Goal: Transaction & Acquisition: Book appointment/travel/reservation

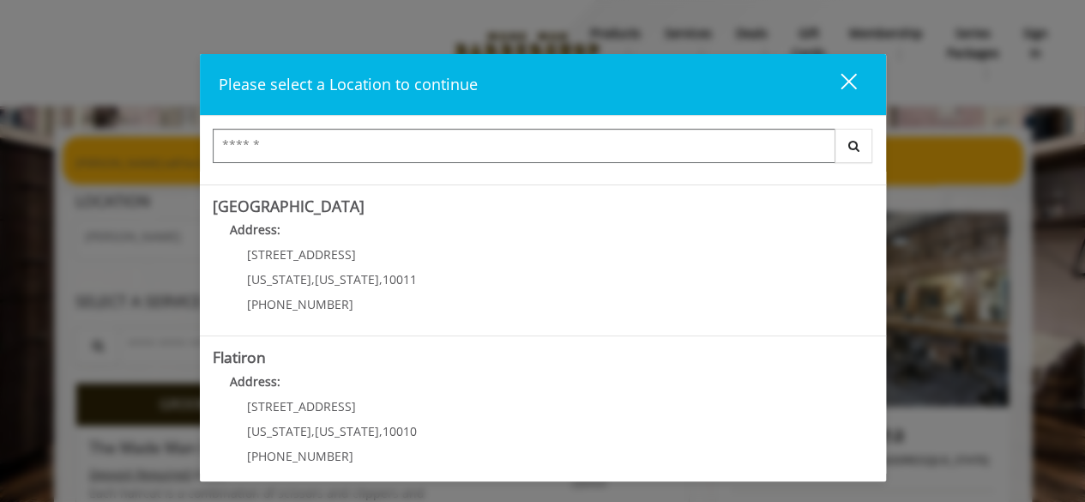
scroll to position [455, 0]
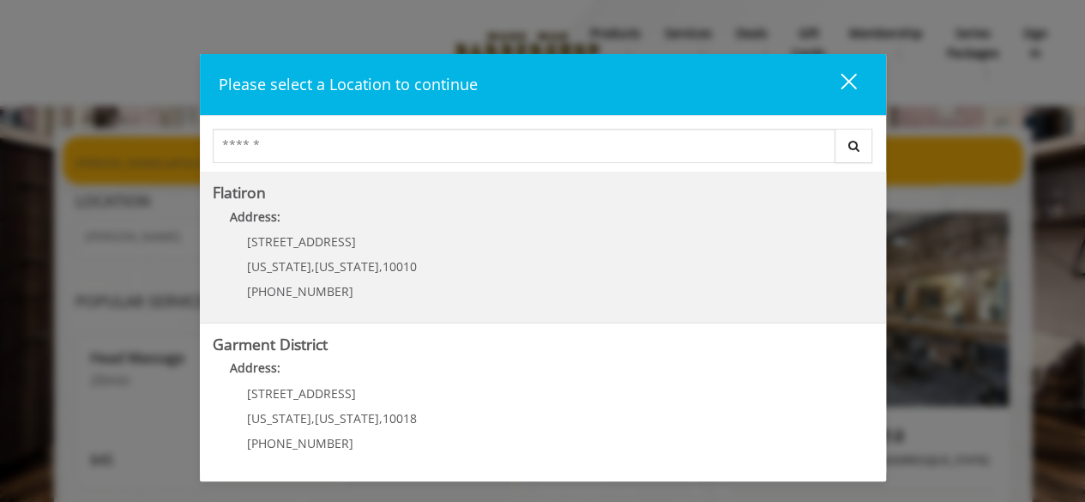
click at [475, 235] on "Flatiron Address: 10 E 23rd St New York , New York , 10010 (917) 475-1765" at bounding box center [543, 246] width 661 height 125
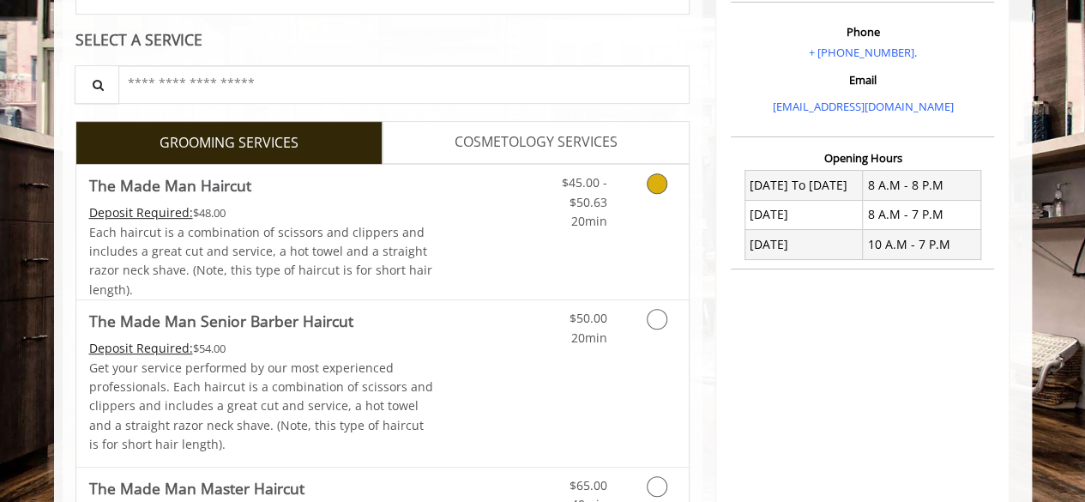
scroll to position [306, 0]
click at [665, 189] on link "Grooming services" at bounding box center [654, 197] width 44 height 66
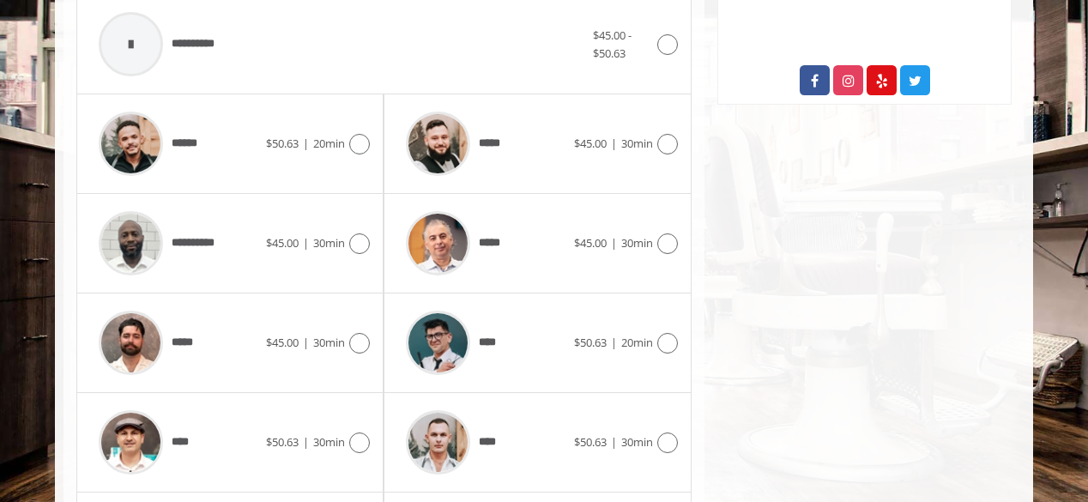
scroll to position [751, 0]
click at [654, 136] on div at bounding box center [665, 145] width 25 height 21
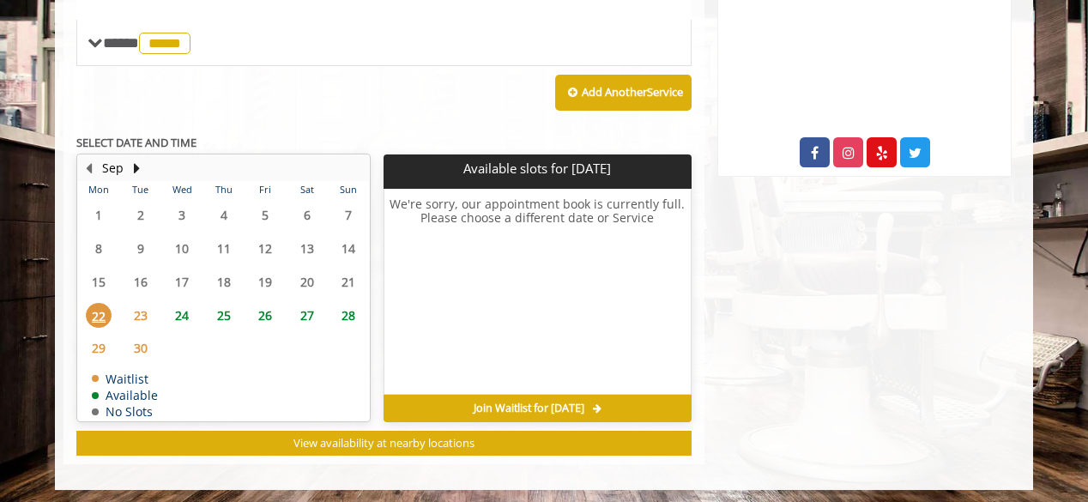
scroll to position [517, 0]
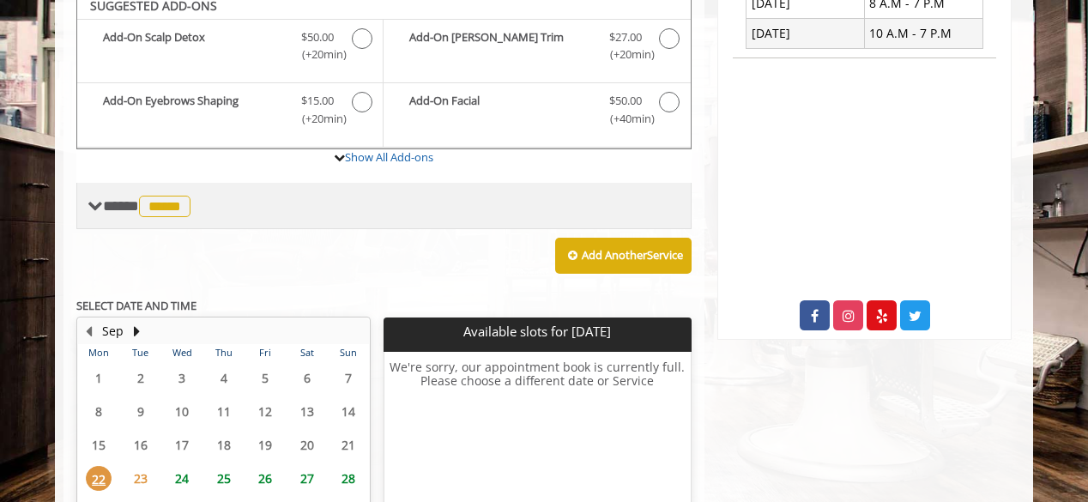
click at [169, 207] on span "*****" at bounding box center [164, 206] width 51 height 21
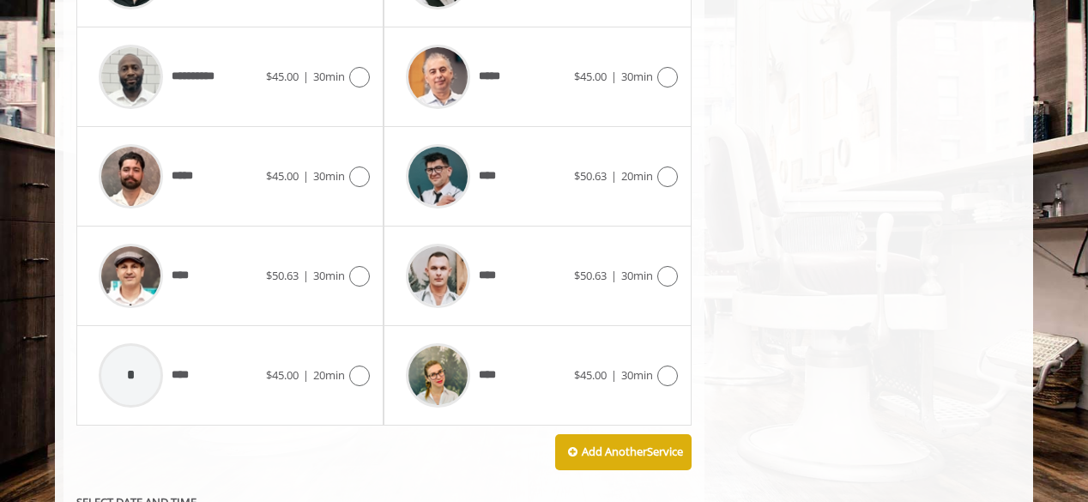
scroll to position [920, 0]
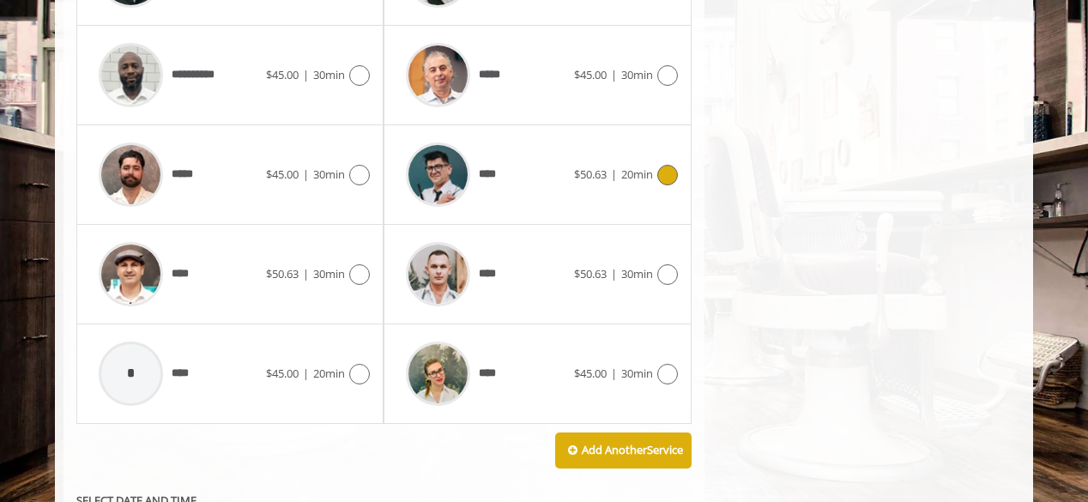
click at [535, 176] on div "****" at bounding box center [485, 175] width 176 height 82
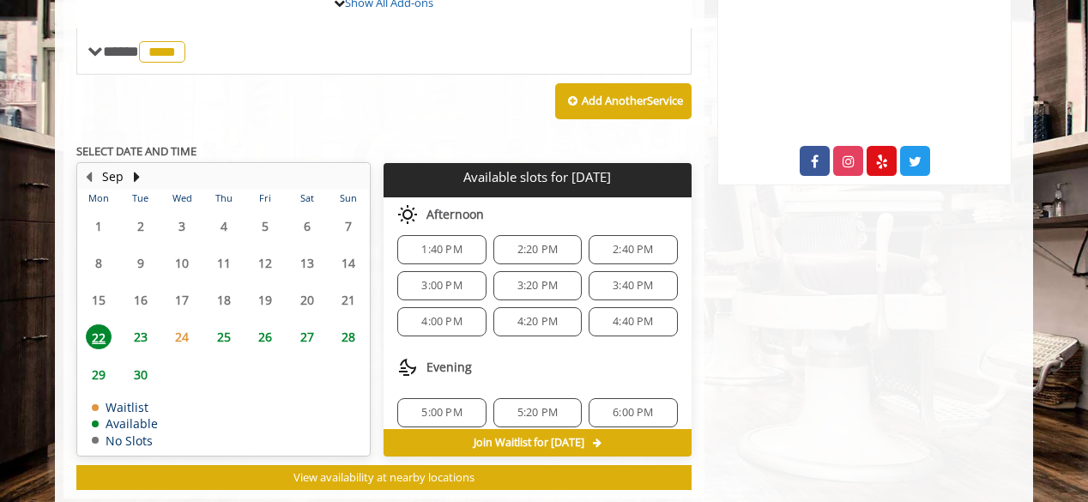
scroll to position [0, 0]
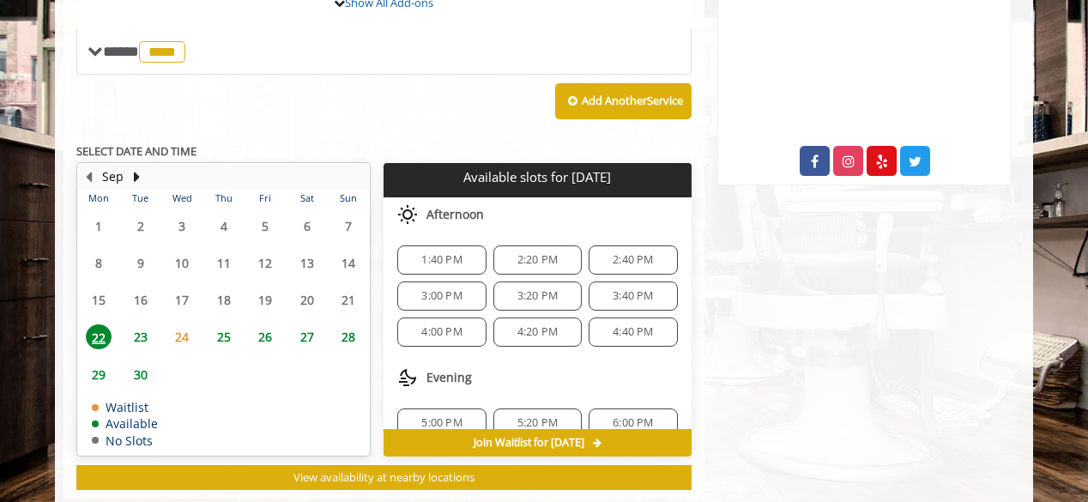
click at [424, 290] on span "3:00 PM" at bounding box center [441, 296] width 40 height 14
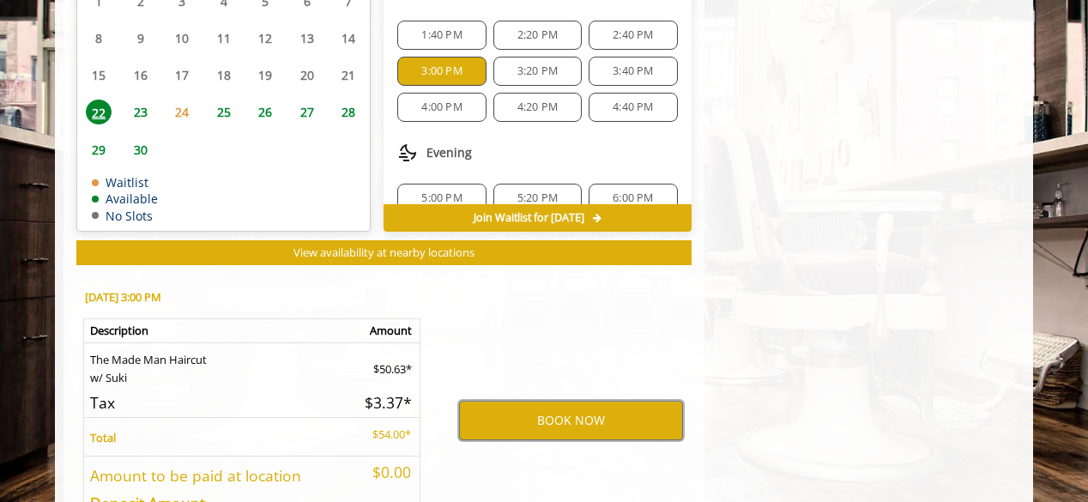
scroll to position [896, 0]
click at [579, 426] on button "BOOK NOW" at bounding box center [571, 420] width 224 height 39
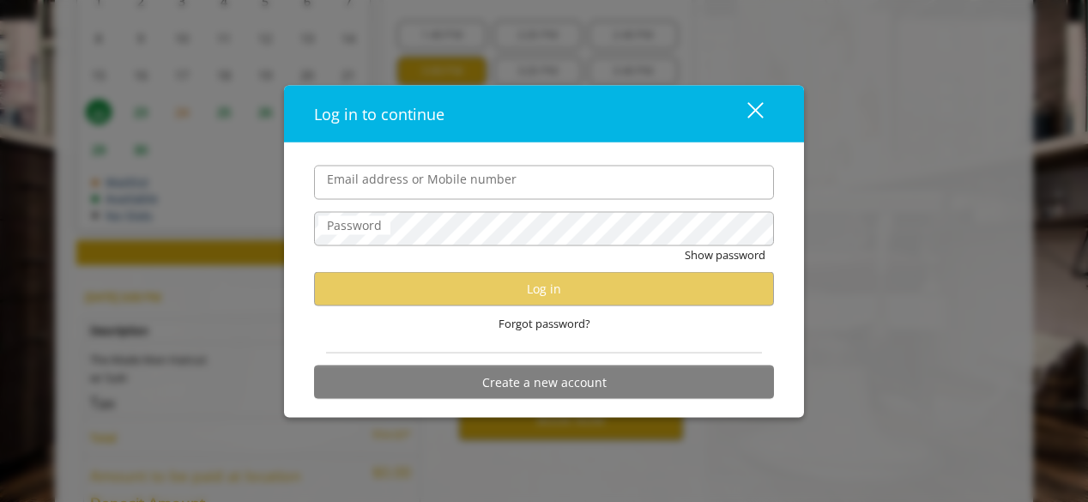
type input "**********"
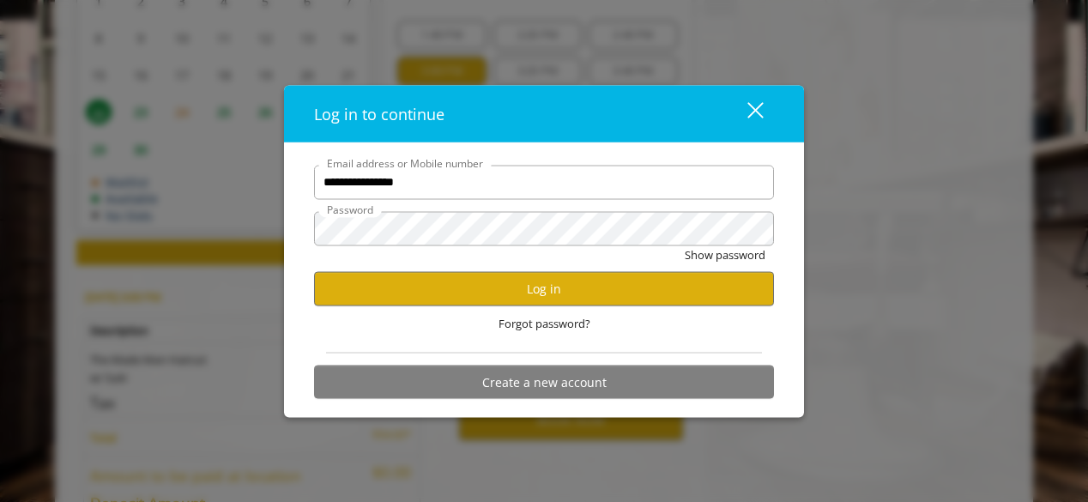
scroll to position [0, 0]
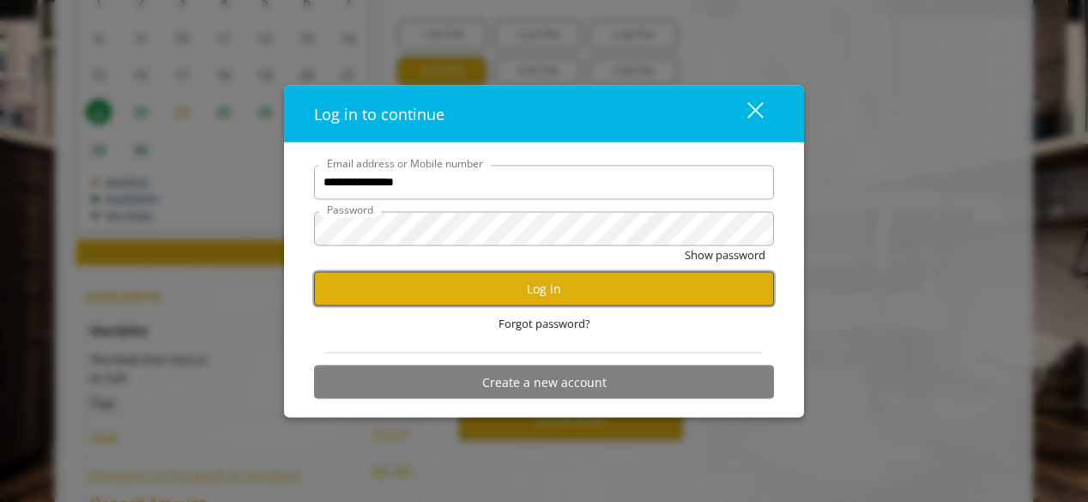
click at [579, 294] on button "Log in" at bounding box center [544, 288] width 460 height 33
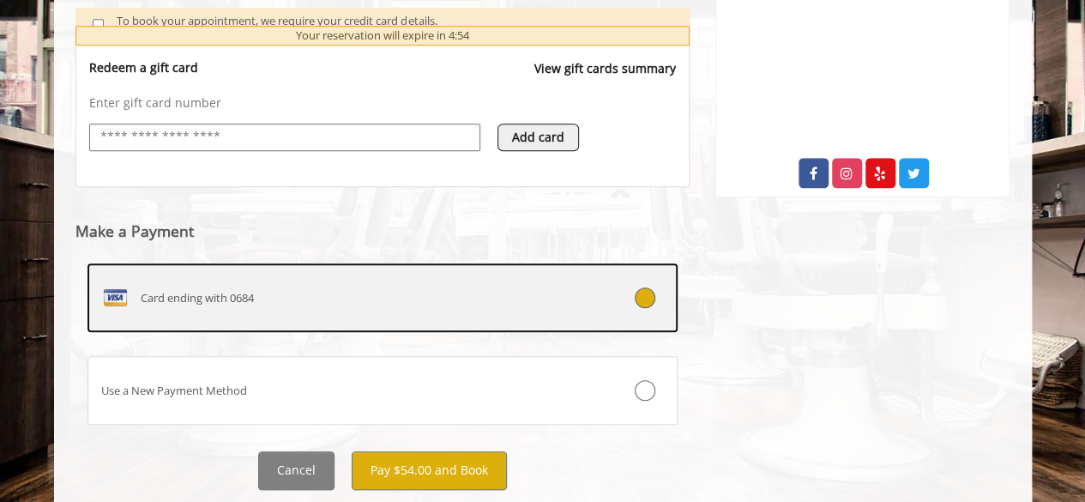
scroll to position [704, 0]
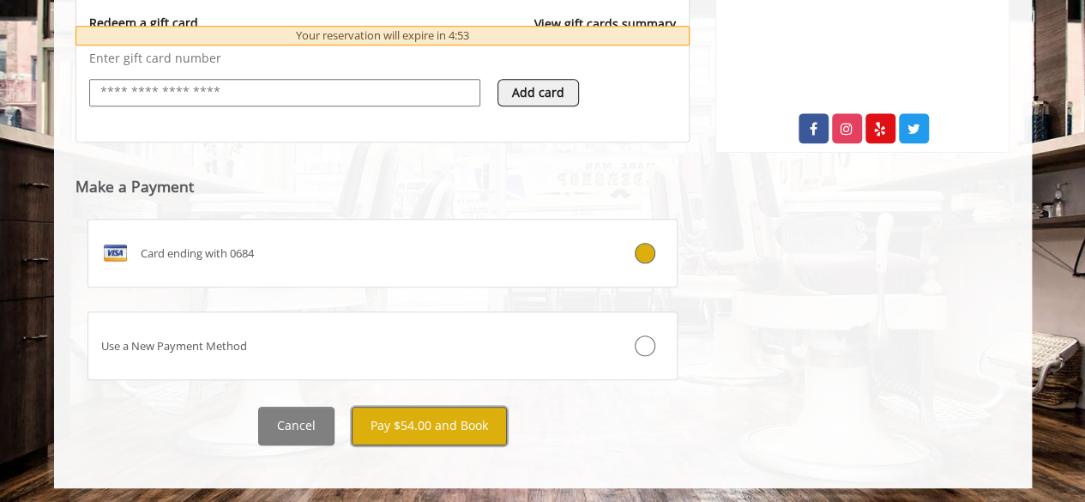
click at [447, 425] on button "Pay $54.00 and Book" at bounding box center [429, 426] width 155 height 39
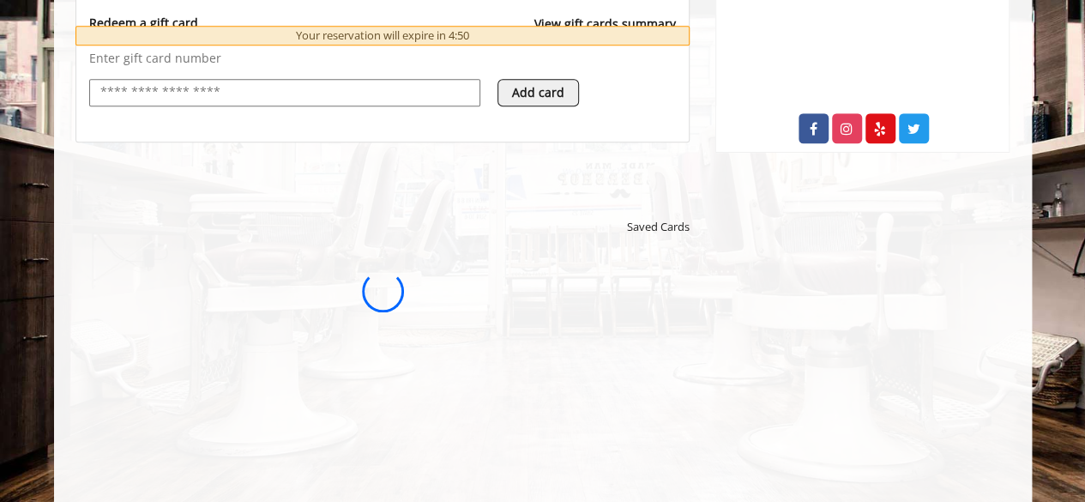
scroll to position [0, 0]
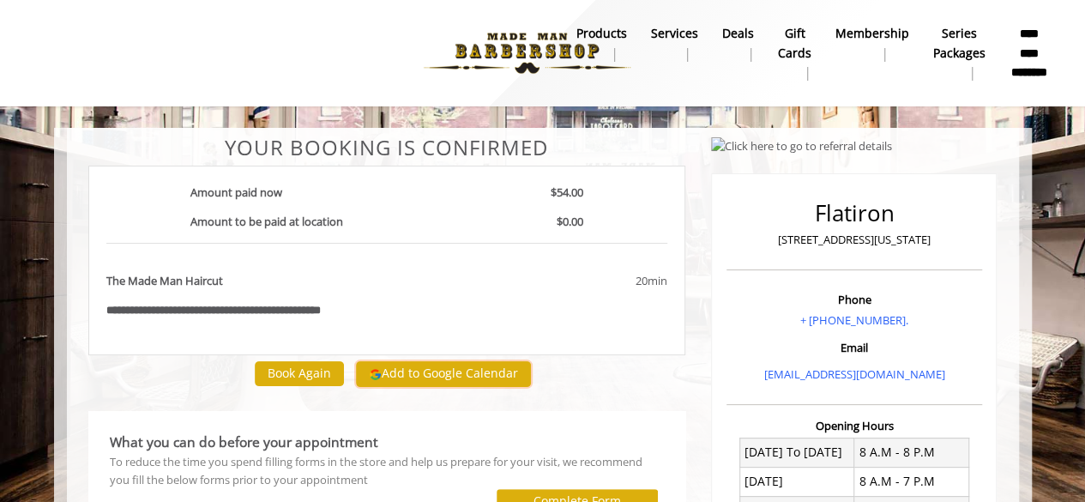
click at [441, 361] on button "Add to Google Calendar" at bounding box center [443, 374] width 175 height 26
